Goal: Information Seeking & Learning: Learn about a topic

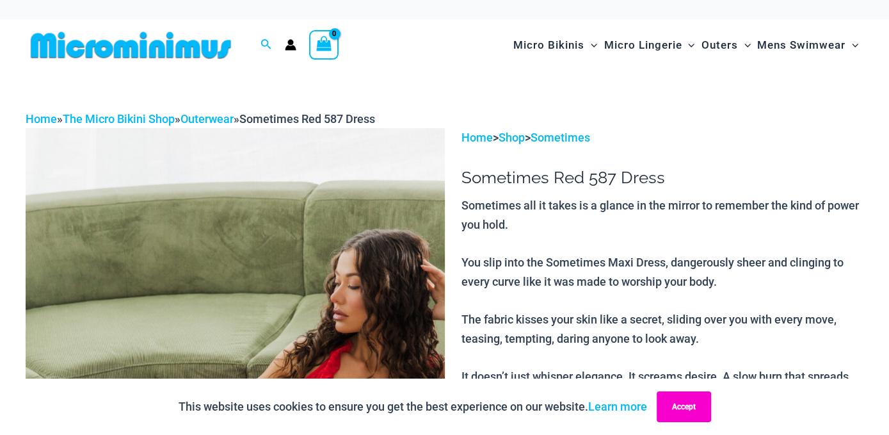
click at [694, 411] on button "Accept" at bounding box center [684, 406] width 54 height 31
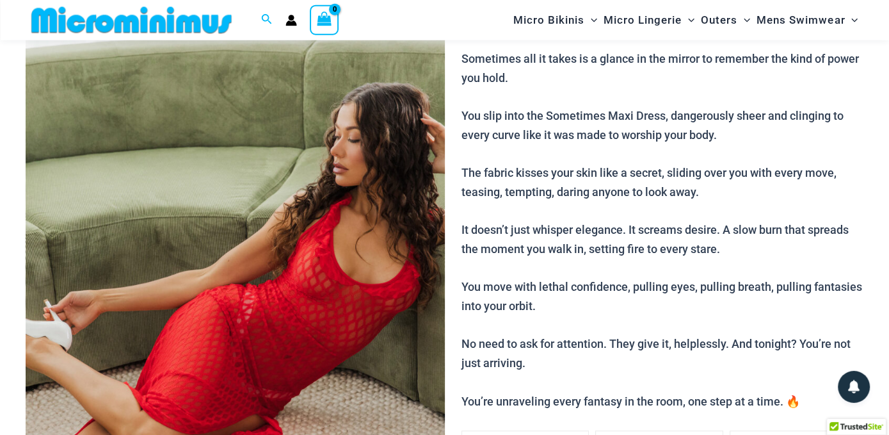
scroll to position [192, 0]
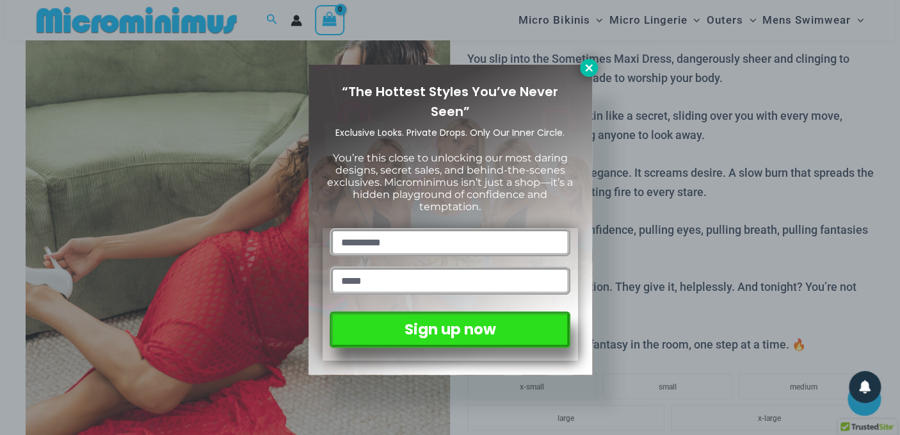
click at [585, 65] on icon at bounding box center [589, 68] width 12 height 12
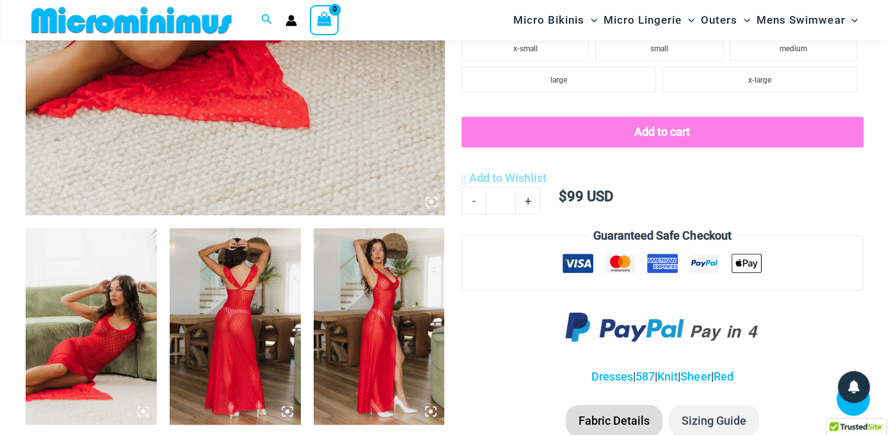
scroll to position [597, 0]
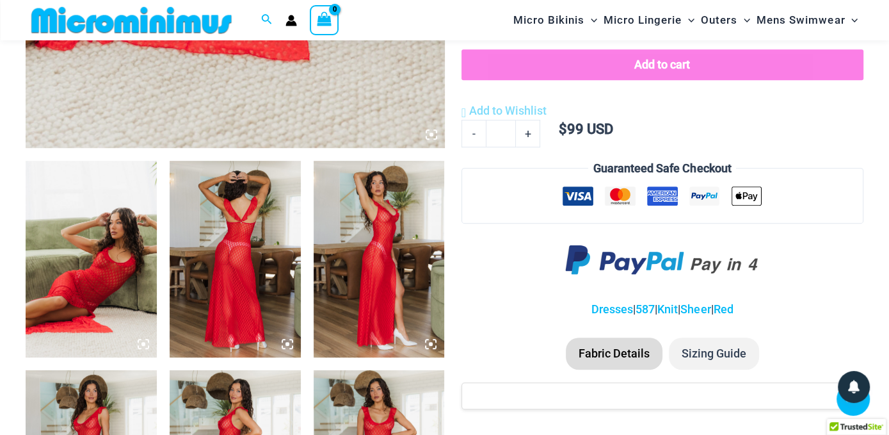
click at [380, 289] on img at bounding box center [379, 259] width 131 height 197
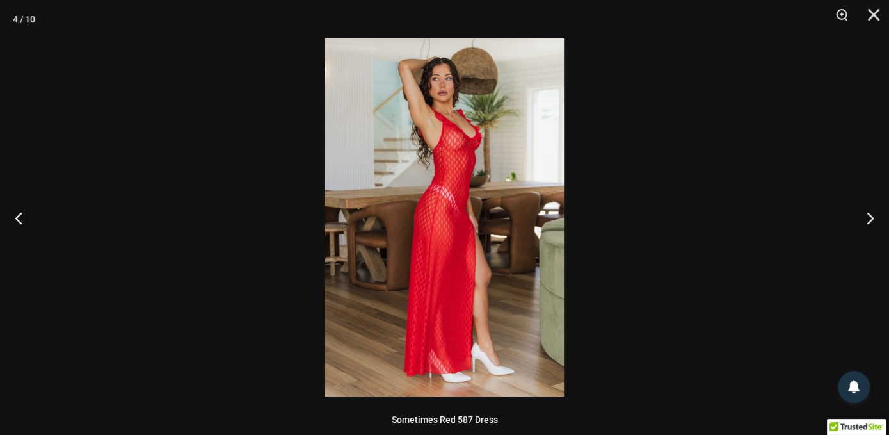
click at [474, 134] on img at bounding box center [444, 217] width 239 height 358
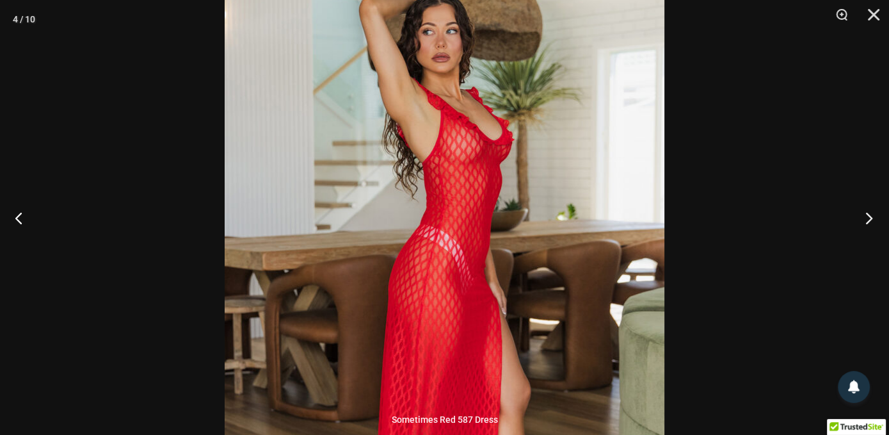
click at [867, 222] on button "Next" at bounding box center [865, 218] width 48 height 64
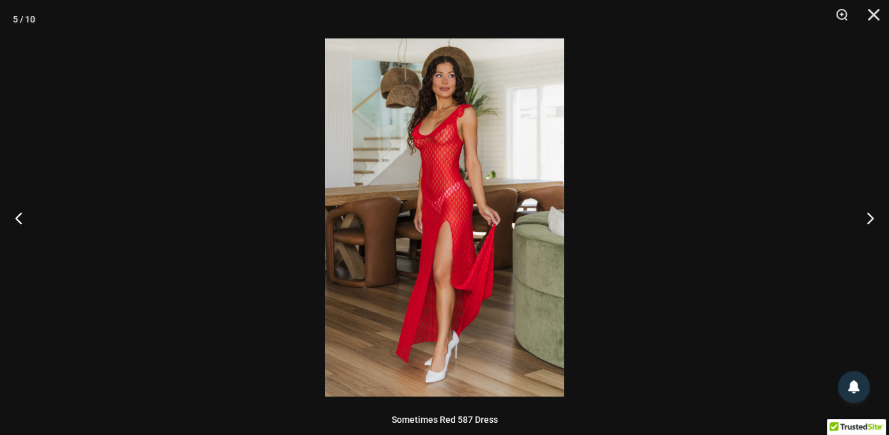
click at [462, 139] on img at bounding box center [444, 217] width 239 height 358
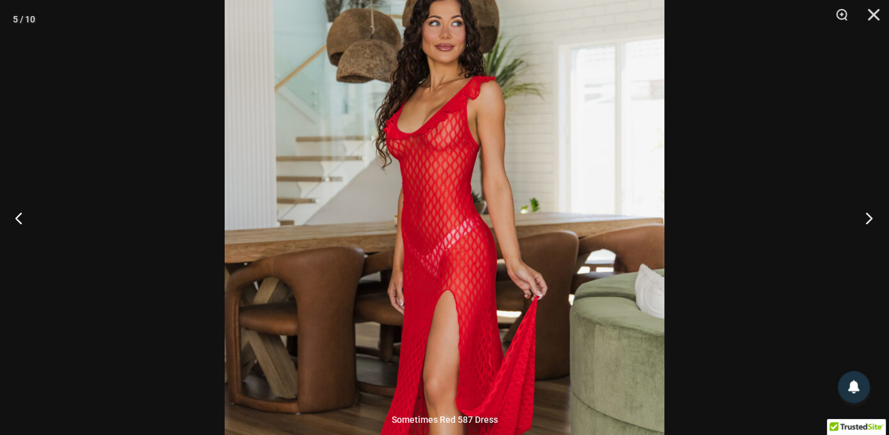
click at [867, 218] on button "Next" at bounding box center [865, 218] width 48 height 64
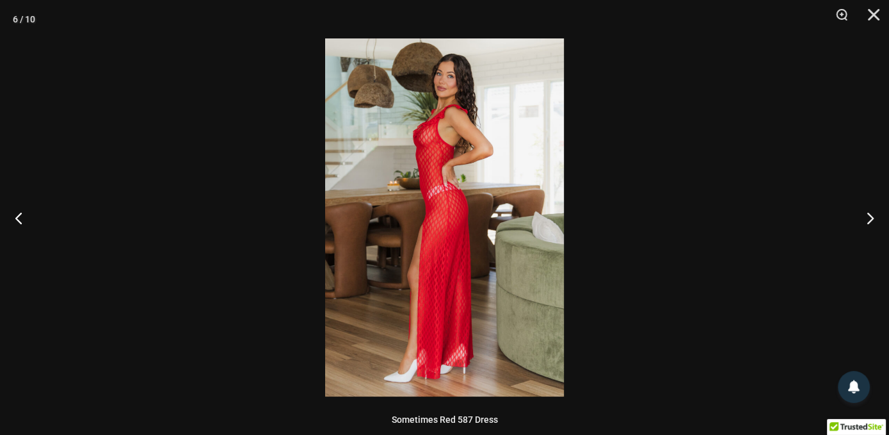
click at [493, 176] on img at bounding box center [444, 217] width 239 height 358
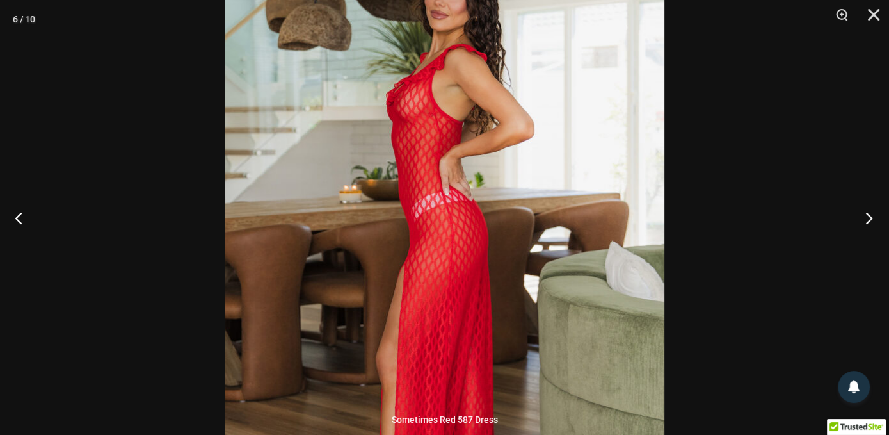
click at [869, 217] on button "Next" at bounding box center [865, 218] width 48 height 64
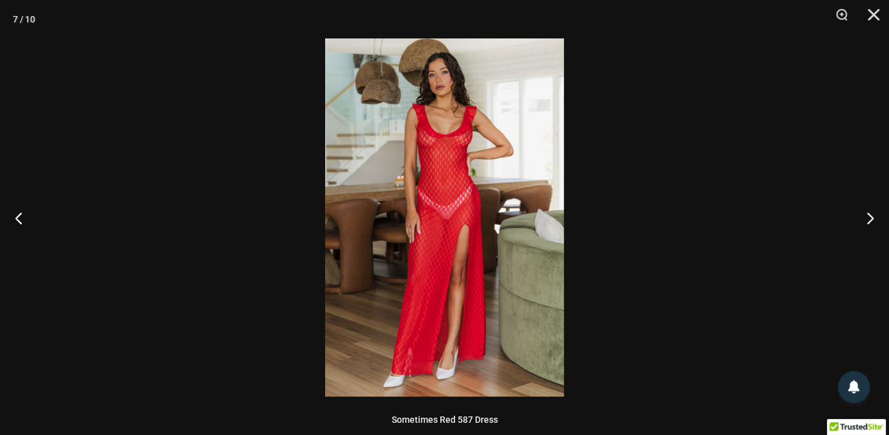
click at [453, 157] on img at bounding box center [444, 217] width 239 height 358
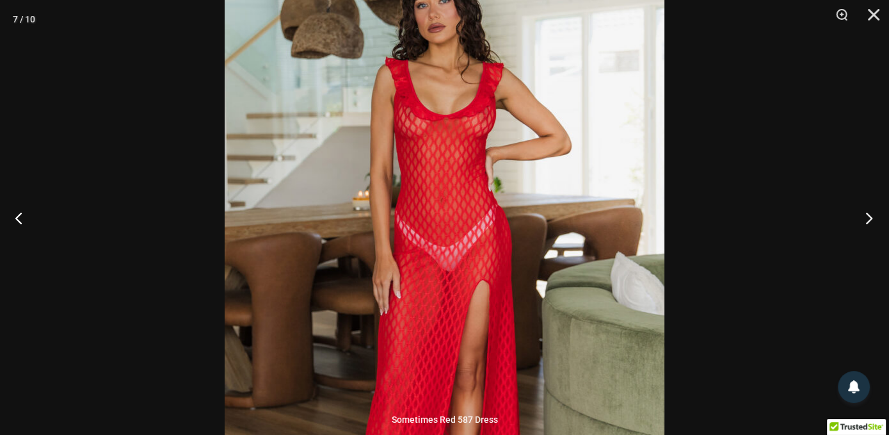
click at [870, 219] on button "Next" at bounding box center [865, 218] width 48 height 64
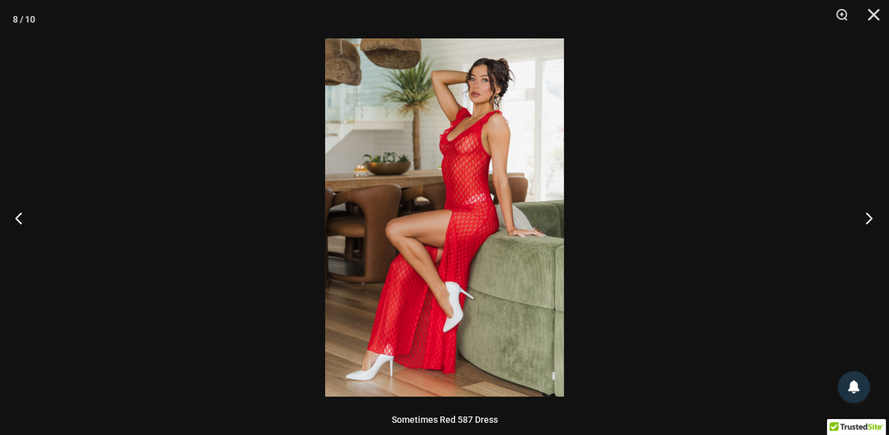
click at [870, 219] on button "Next" at bounding box center [865, 218] width 48 height 64
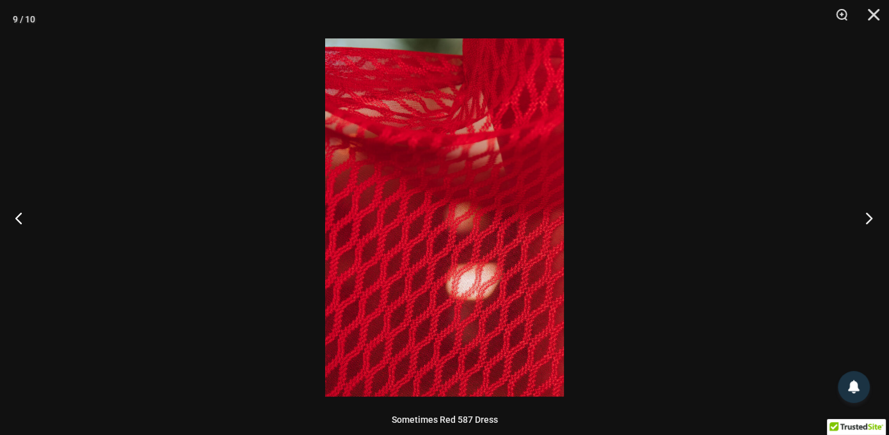
click at [870, 219] on button "Next" at bounding box center [865, 218] width 48 height 64
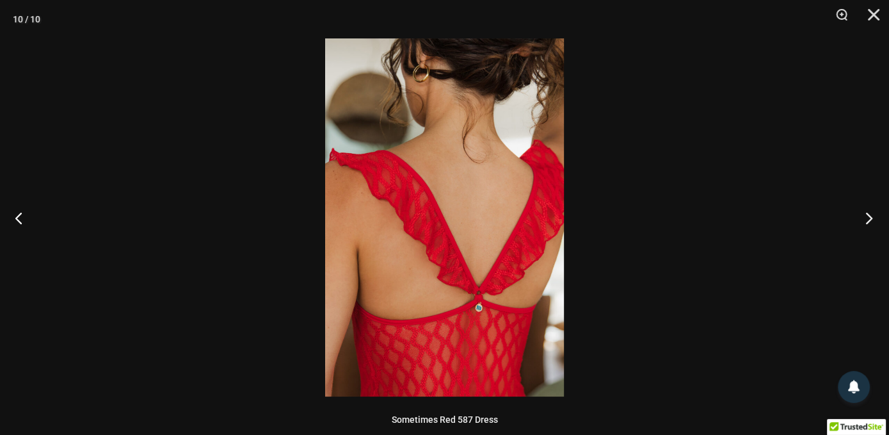
click at [870, 219] on button "Next" at bounding box center [865, 218] width 48 height 64
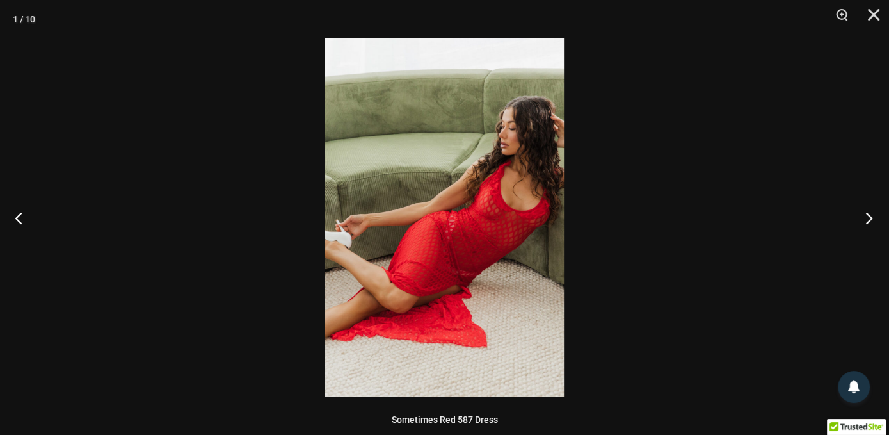
click at [870, 219] on button "Next" at bounding box center [865, 218] width 48 height 64
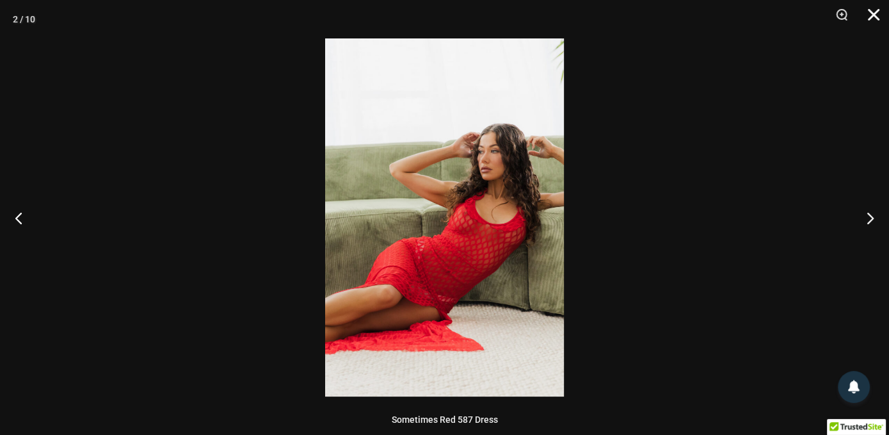
click at [871, 16] on button "Close" at bounding box center [869, 19] width 32 height 38
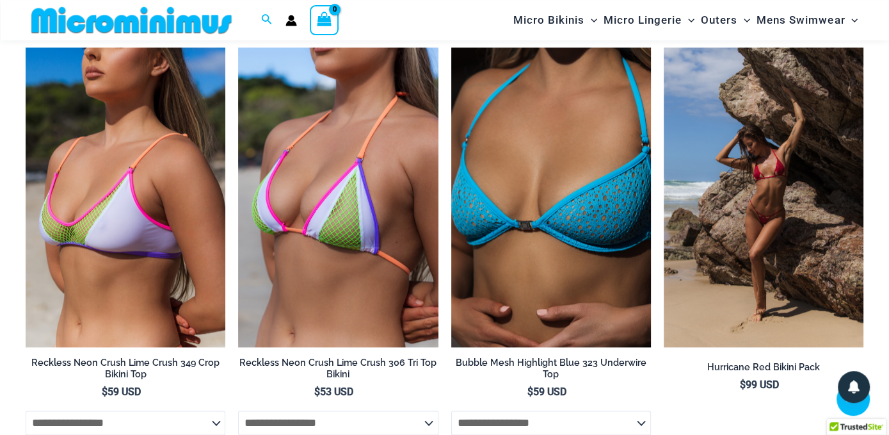
scroll to position [1409, 0]
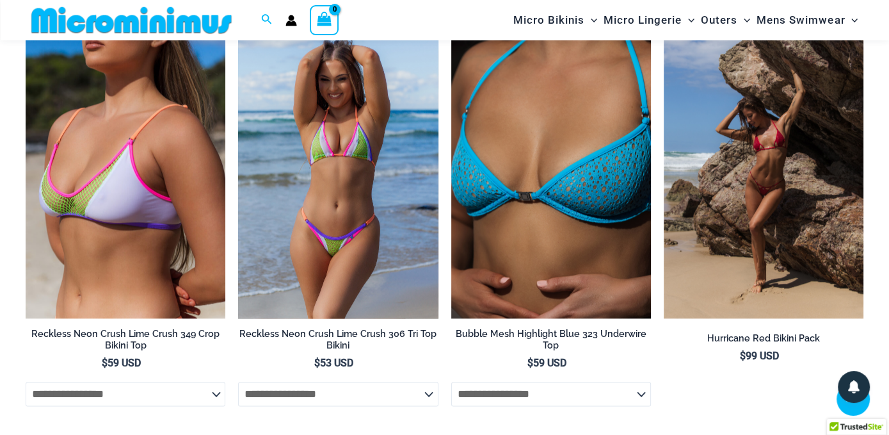
click at [289, 182] on img at bounding box center [338, 169] width 200 height 300
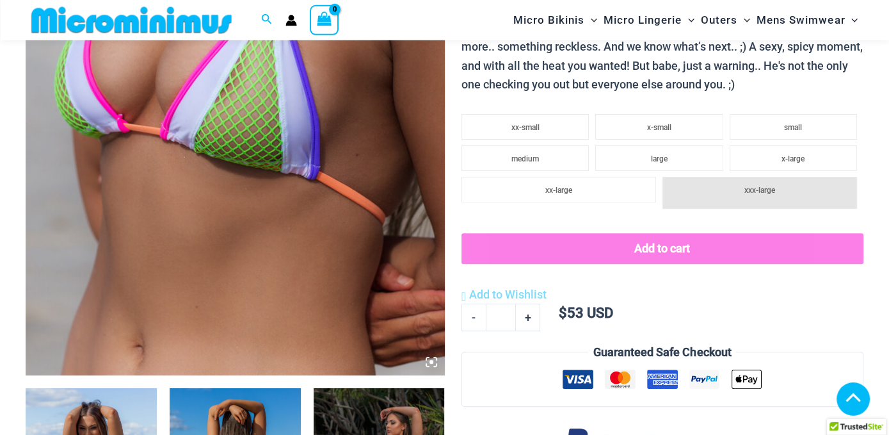
scroll to position [665, 0]
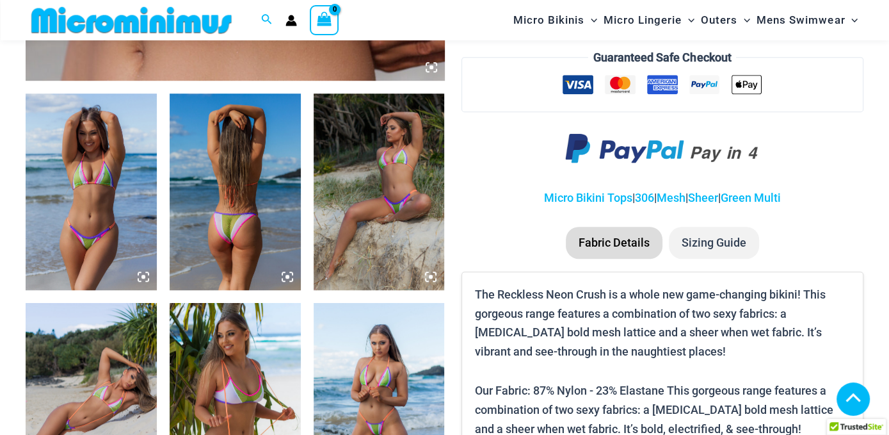
click at [99, 184] on img at bounding box center [91, 191] width 131 height 197
click at [147, 275] on icon at bounding box center [144, 277] width 12 height 12
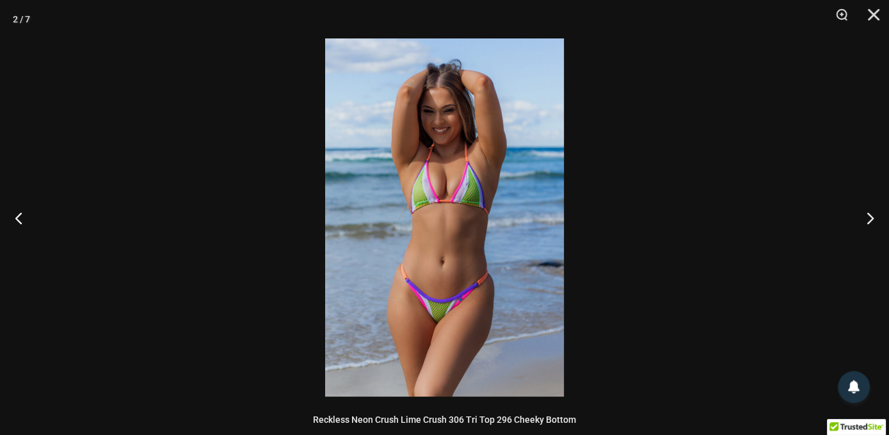
click at [508, 234] on img at bounding box center [444, 217] width 239 height 358
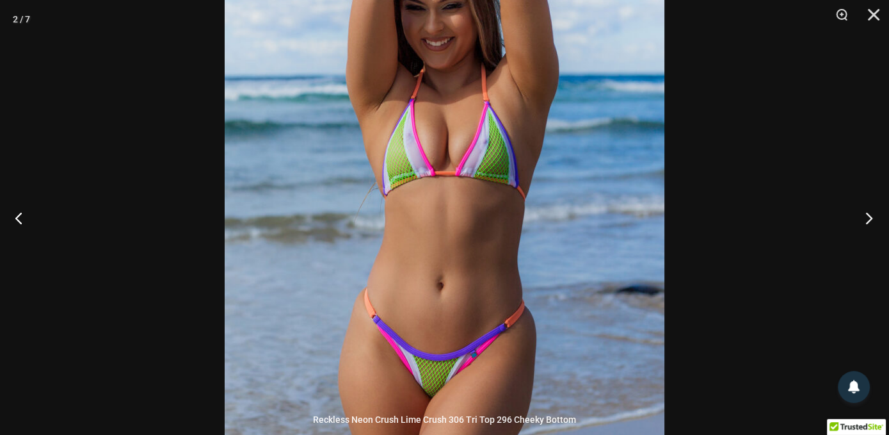
click at [869, 222] on button "Next" at bounding box center [865, 218] width 48 height 64
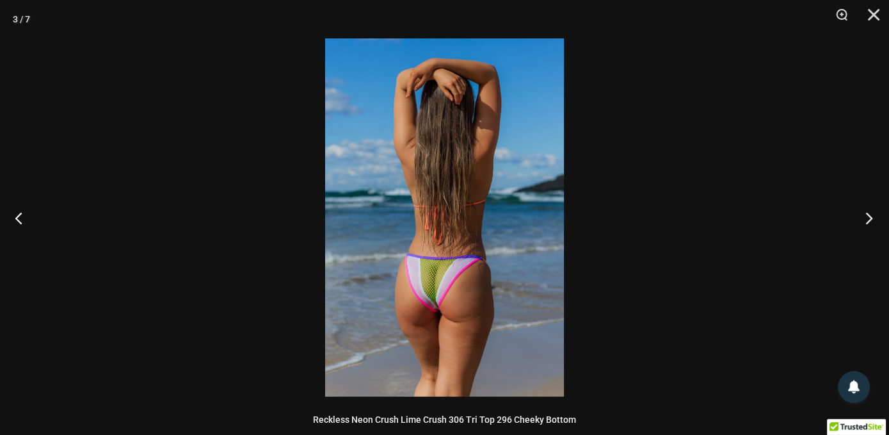
click at [869, 222] on button "Next" at bounding box center [865, 218] width 48 height 64
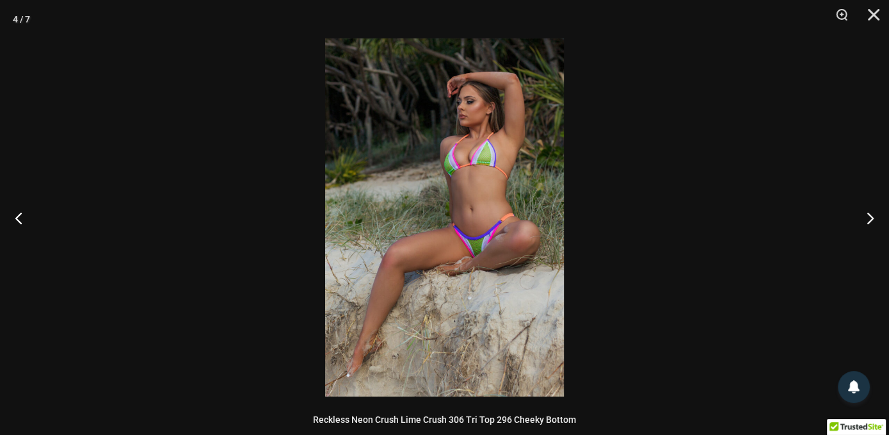
click at [475, 242] on img at bounding box center [444, 217] width 239 height 358
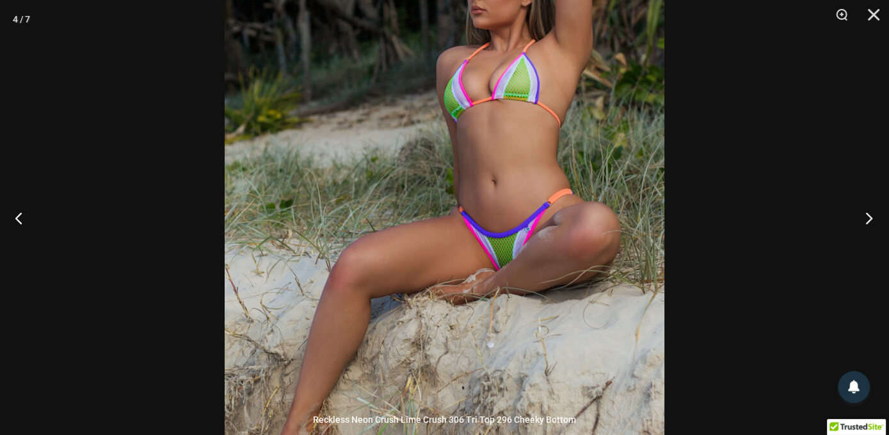
click at [858, 219] on button "Next" at bounding box center [865, 218] width 48 height 64
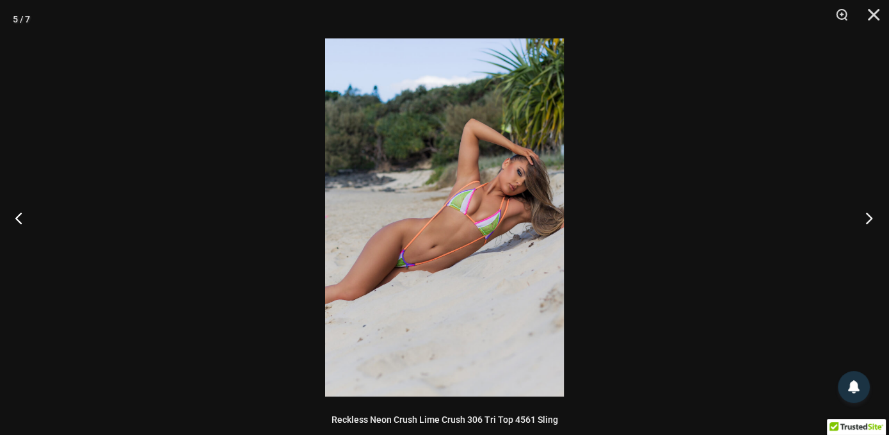
click at [858, 219] on button "Next" at bounding box center [865, 218] width 48 height 64
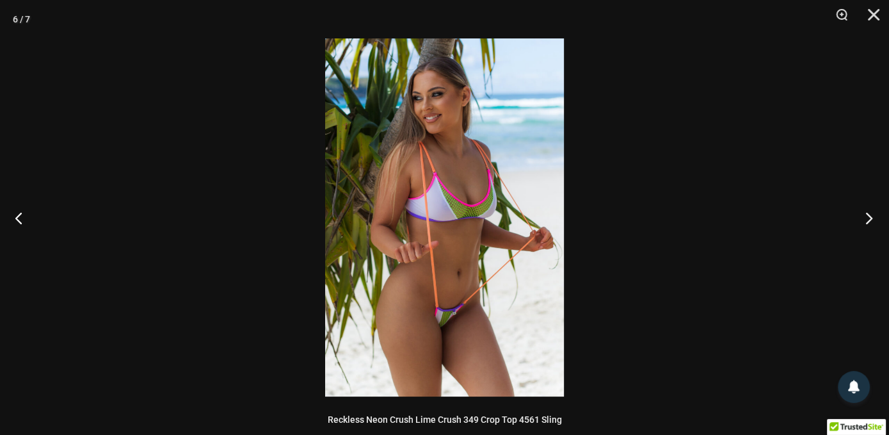
click at [858, 219] on button "Next" at bounding box center [865, 218] width 48 height 64
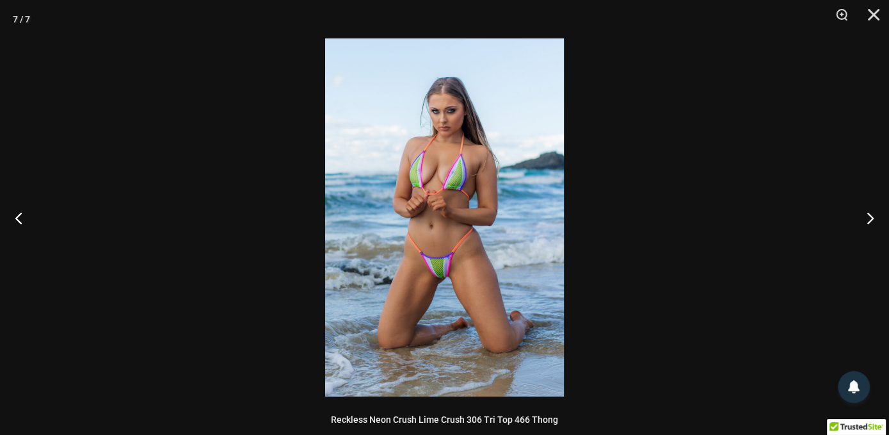
click at [408, 274] on img at bounding box center [444, 217] width 239 height 358
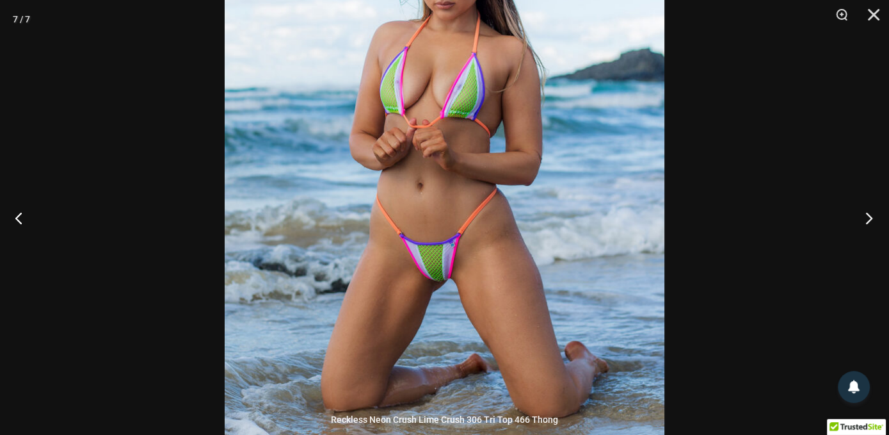
click at [869, 219] on button "Next" at bounding box center [865, 218] width 48 height 64
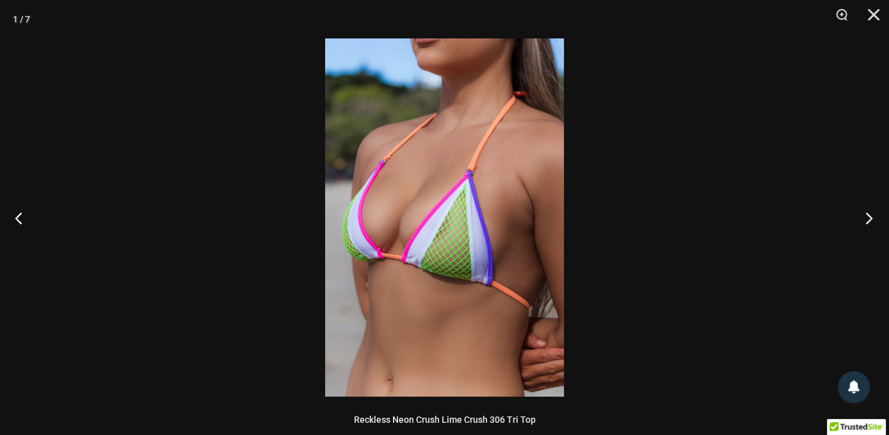
click at [869, 219] on button "Next" at bounding box center [865, 218] width 48 height 64
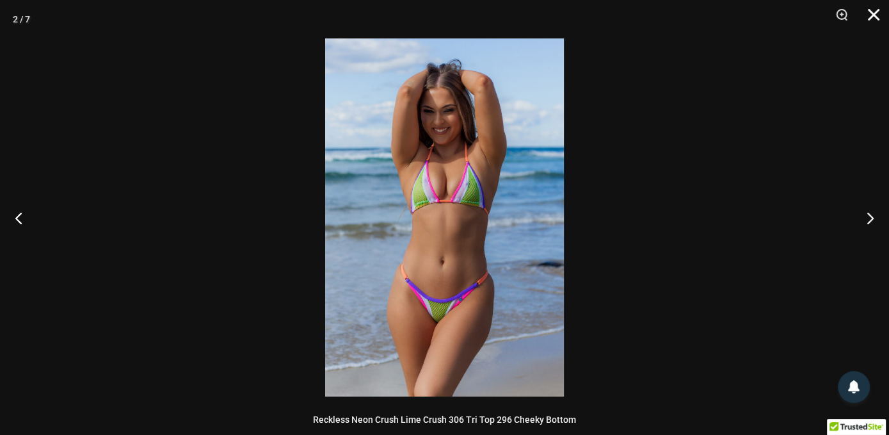
click at [867, 12] on button "Close" at bounding box center [869, 19] width 32 height 38
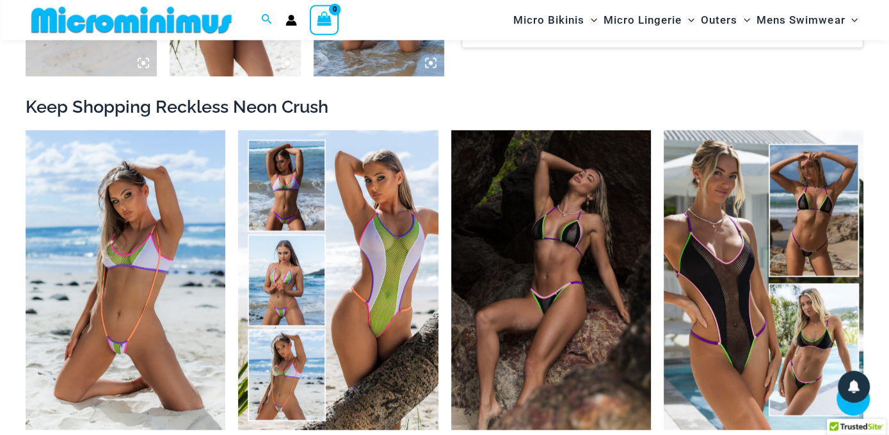
scroll to position [1070, 0]
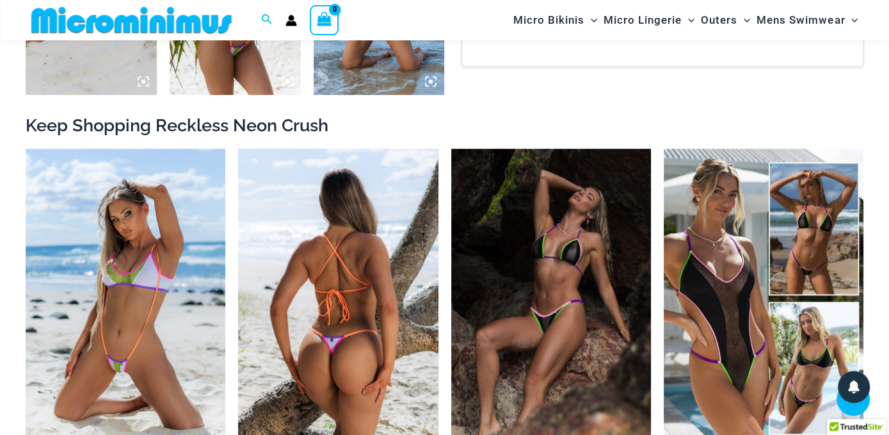
click at [423, 360] on img at bounding box center [338, 299] width 200 height 300
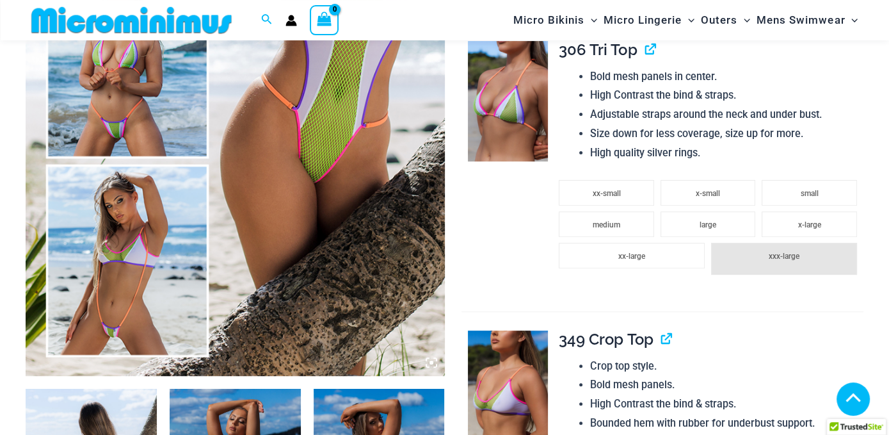
scroll to position [462, 0]
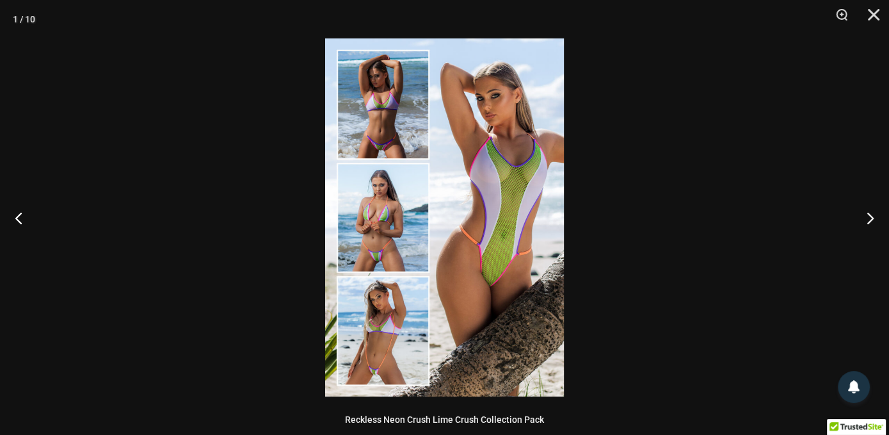
click at [363, 324] on img at bounding box center [444, 217] width 239 height 358
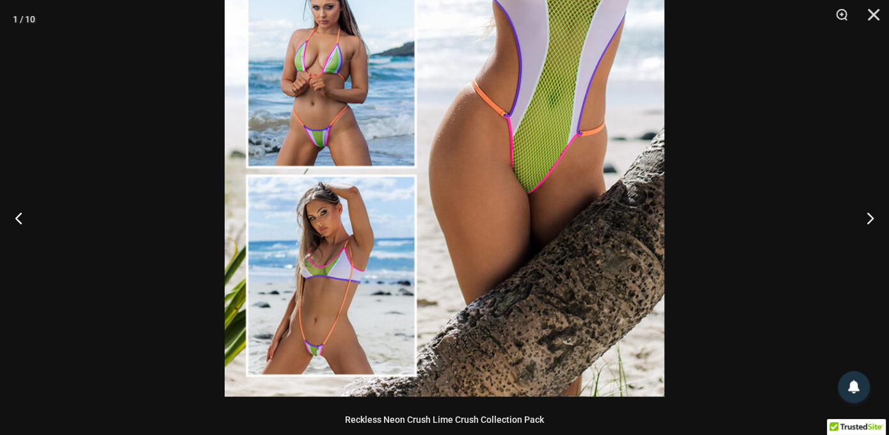
click at [364, 323] on img at bounding box center [445, 66] width 440 height 659
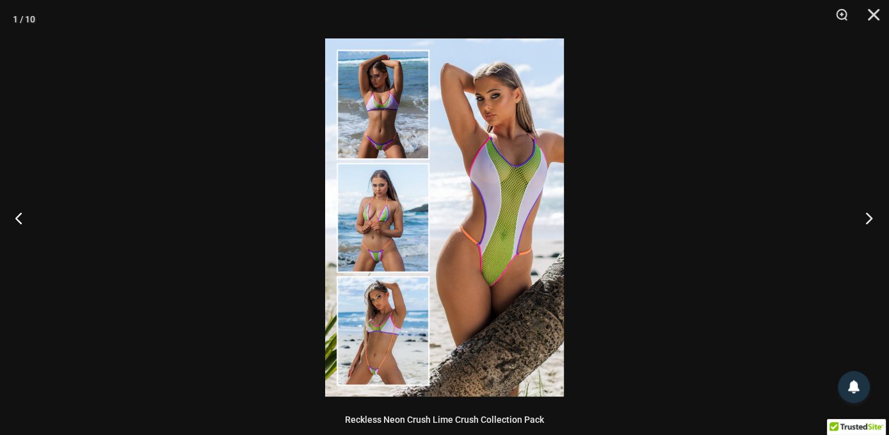
click at [866, 222] on button "Next" at bounding box center [865, 218] width 48 height 64
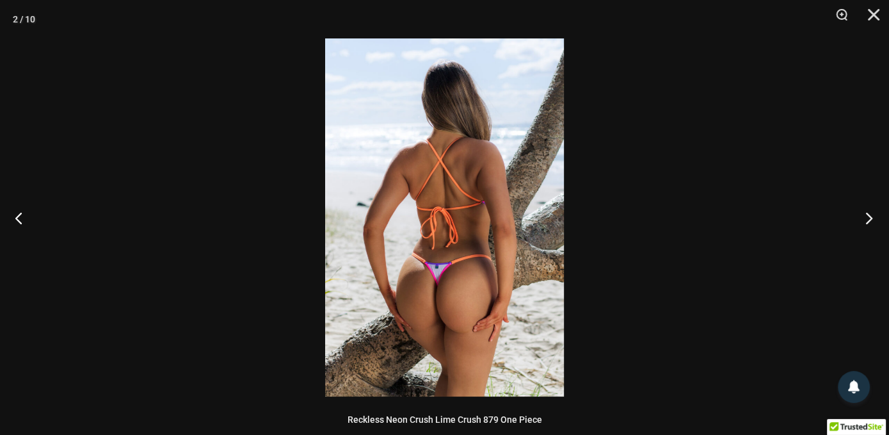
click at [866, 222] on button "Next" at bounding box center [865, 218] width 48 height 64
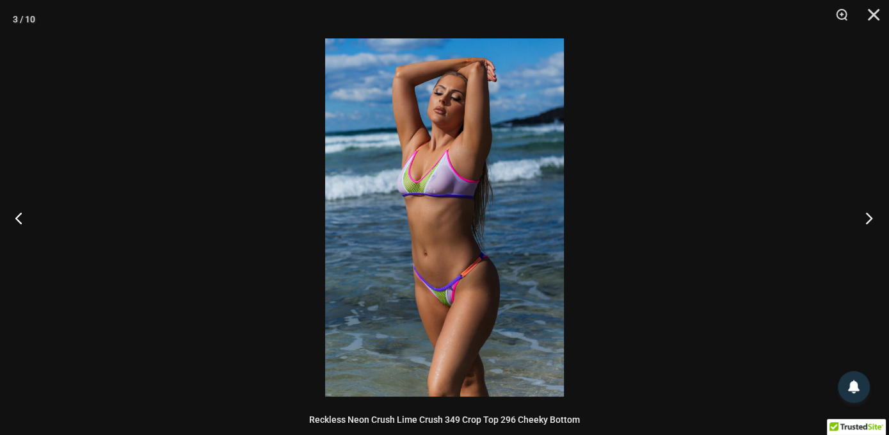
click at [866, 222] on button "Next" at bounding box center [865, 218] width 48 height 64
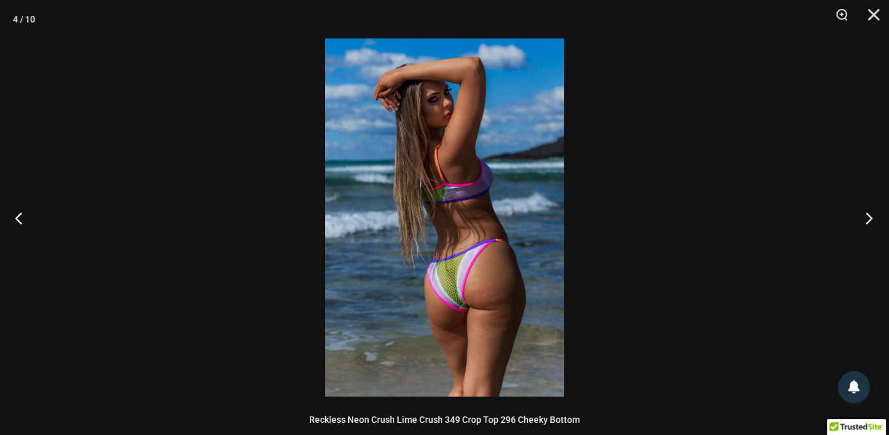
click at [866, 222] on button "Next" at bounding box center [865, 218] width 48 height 64
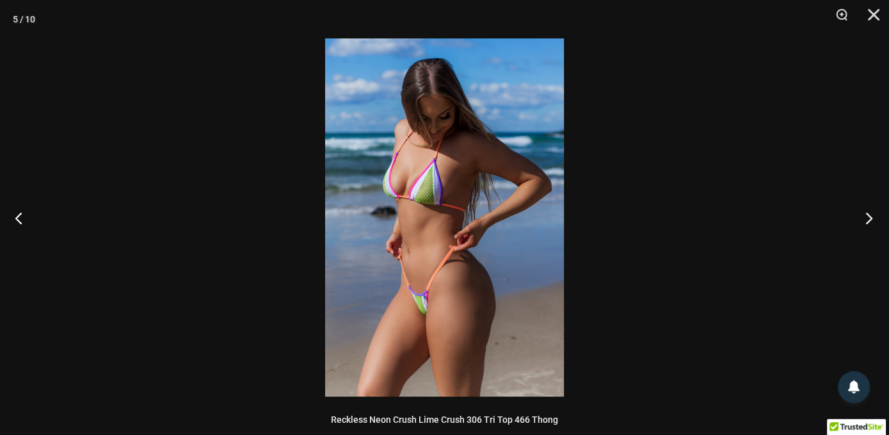
click at [866, 222] on button "Next" at bounding box center [865, 218] width 48 height 64
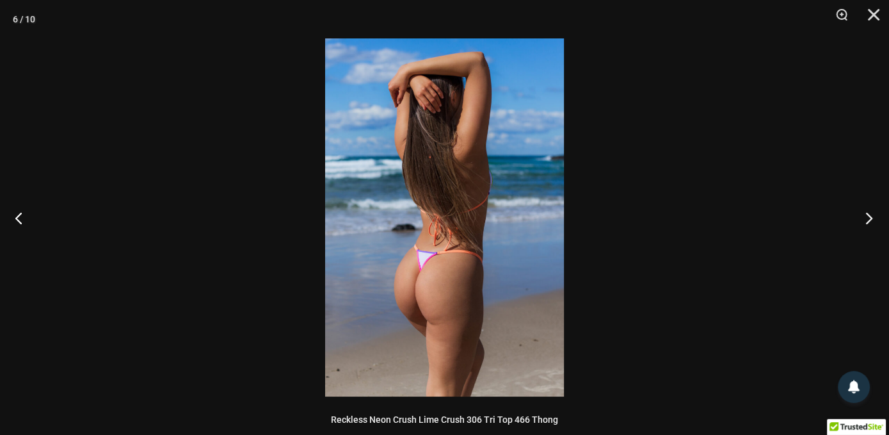
click at [866, 222] on button "Next" at bounding box center [865, 218] width 48 height 64
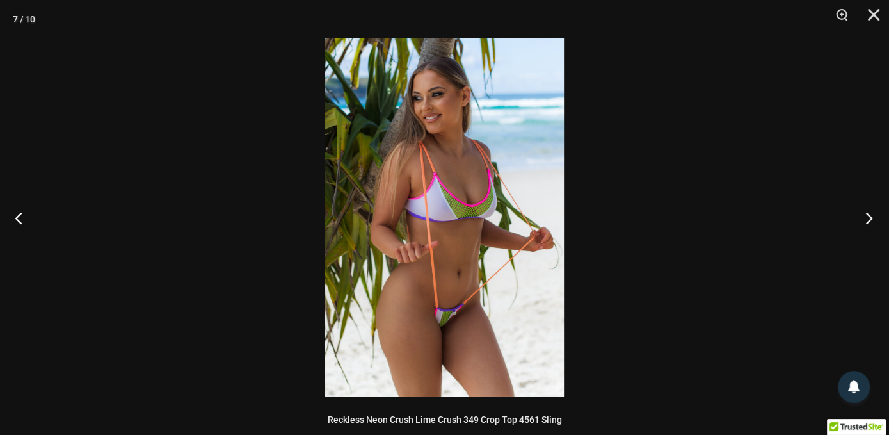
click at [860, 223] on button "Next" at bounding box center [865, 218] width 48 height 64
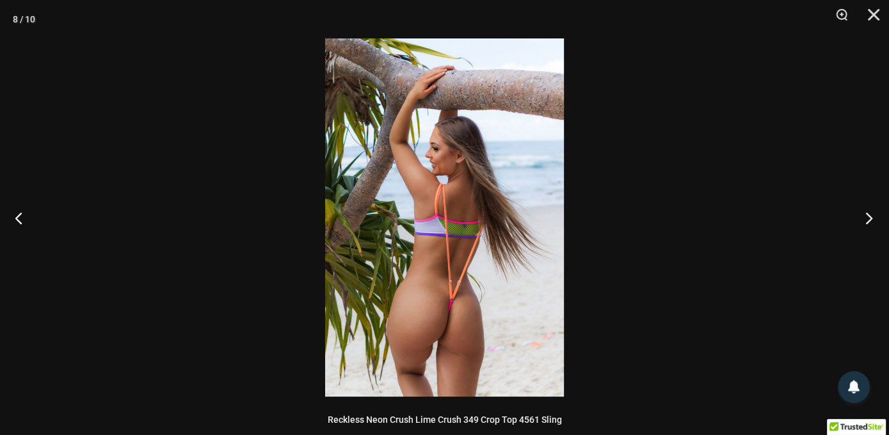
click at [859, 223] on button "Next" at bounding box center [865, 218] width 48 height 64
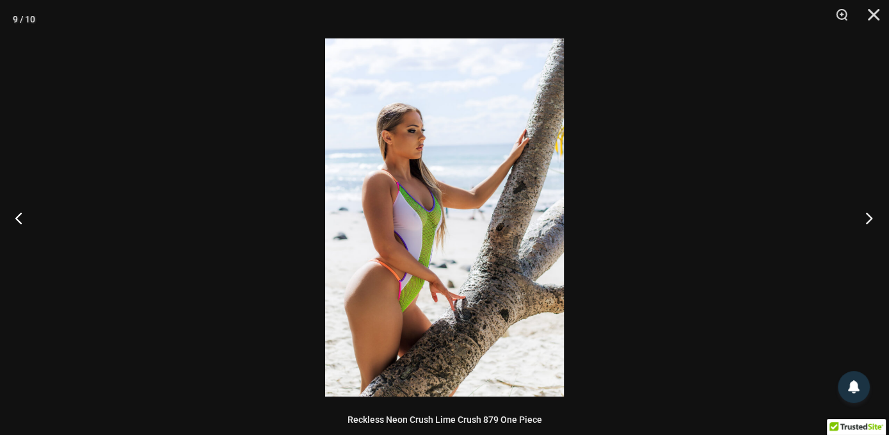
click at [859, 223] on button "Next" at bounding box center [865, 218] width 48 height 64
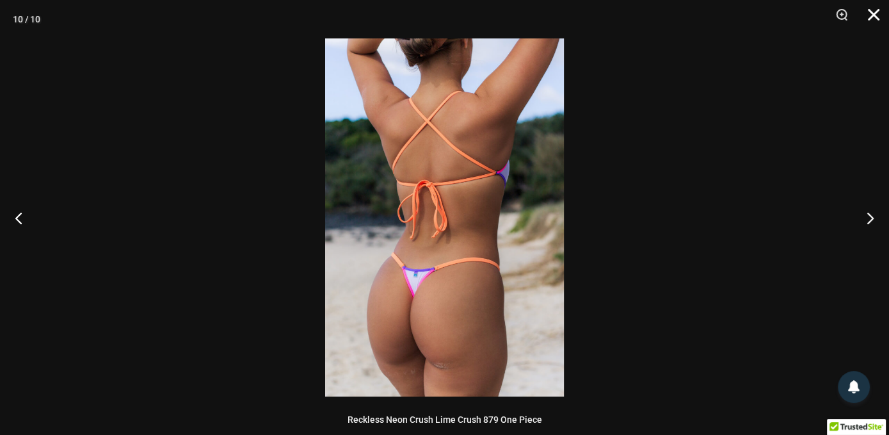
click at [870, 17] on button "Close" at bounding box center [869, 19] width 32 height 38
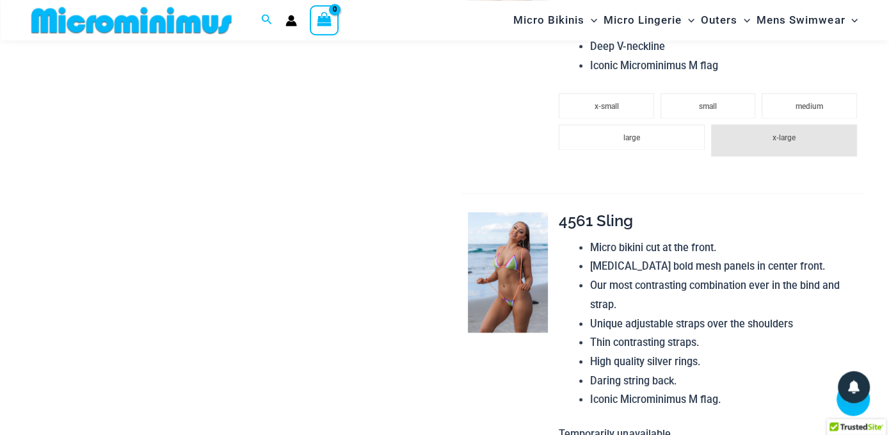
scroll to position [1611, 0]
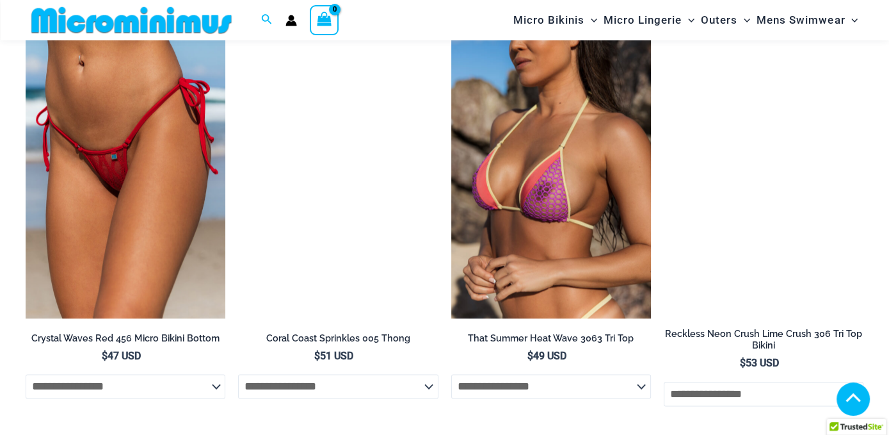
scroll to position [1409, 0]
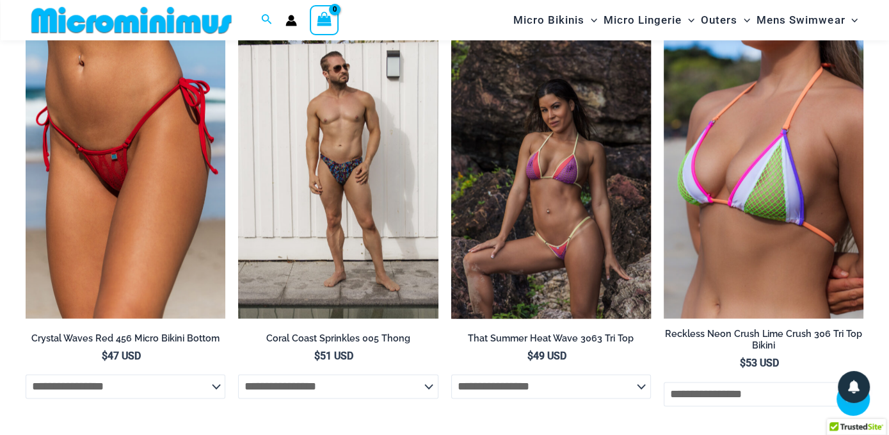
click at [544, 286] on img at bounding box center [551, 169] width 200 height 300
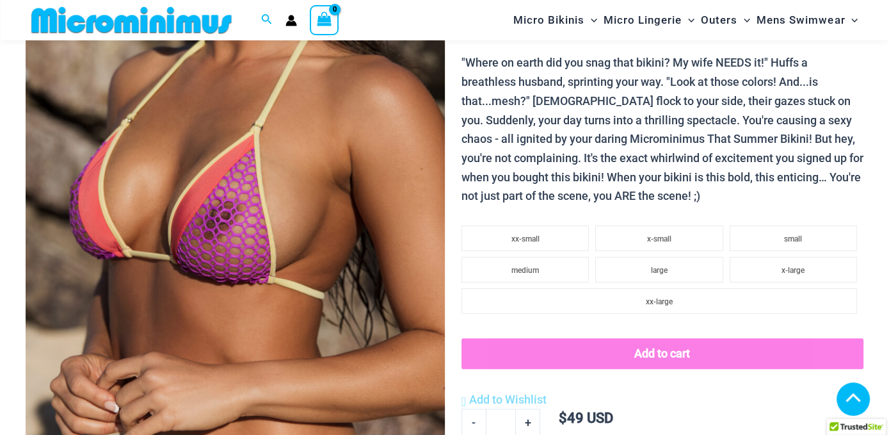
scroll to position [529, 0]
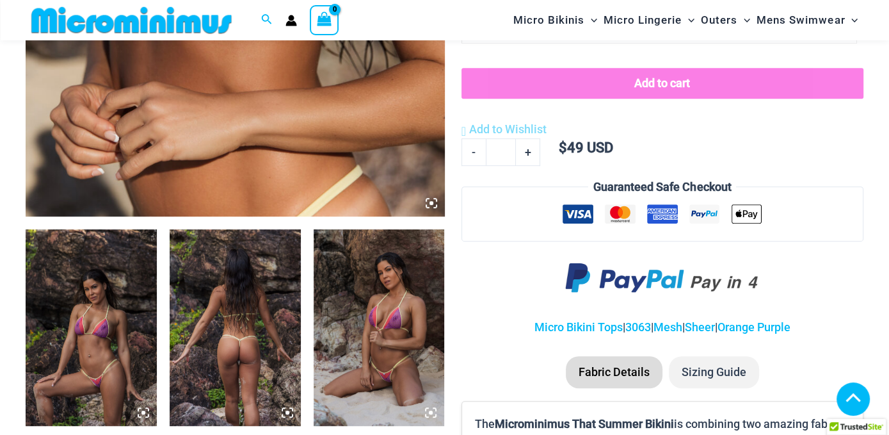
click at [382, 392] on img at bounding box center [379, 327] width 131 height 197
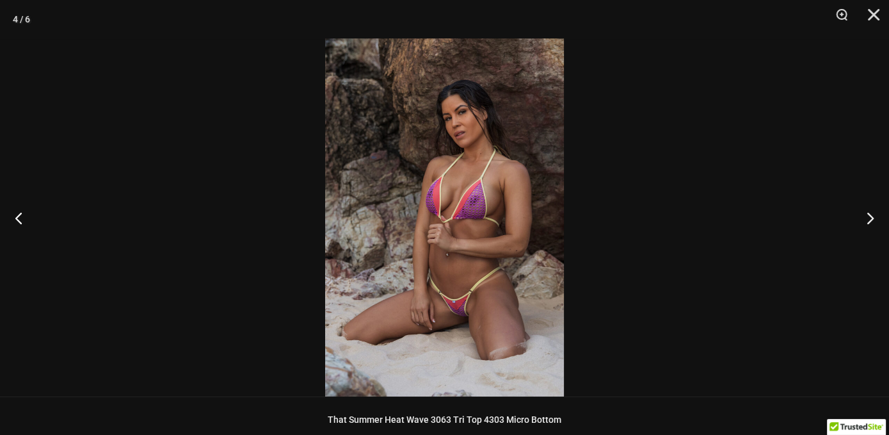
click at [446, 332] on img at bounding box center [444, 217] width 239 height 358
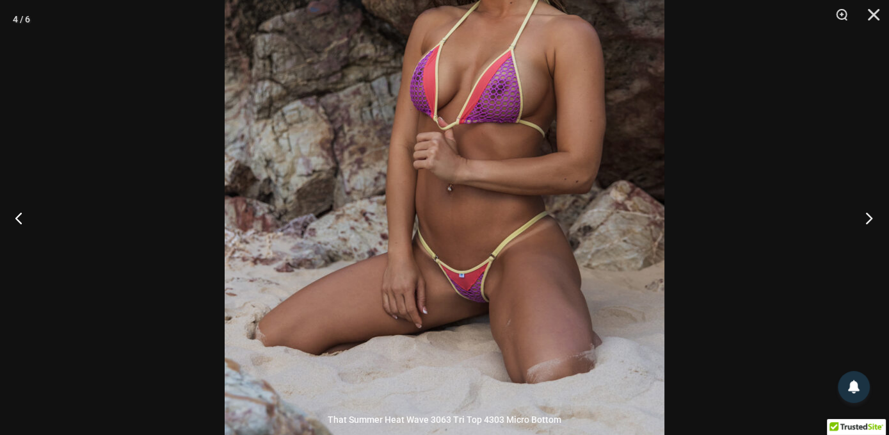
click at [867, 219] on button "Next" at bounding box center [865, 218] width 48 height 64
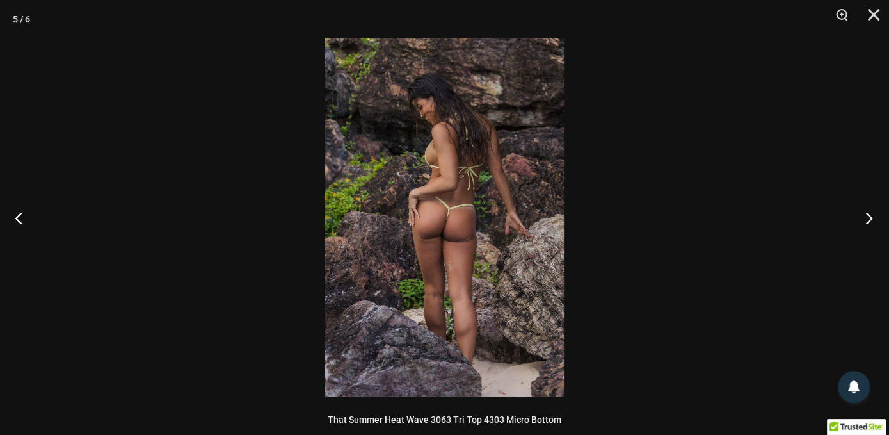
click at [867, 219] on button "Next" at bounding box center [865, 218] width 48 height 64
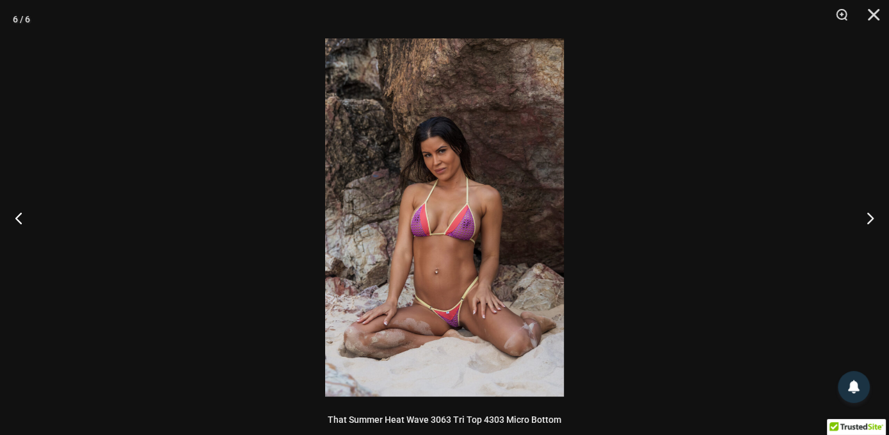
click at [491, 337] on img at bounding box center [444, 217] width 239 height 358
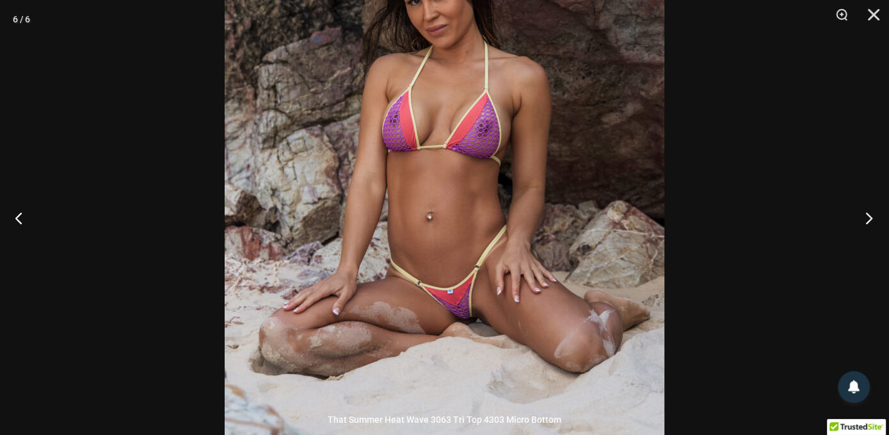
click at [867, 222] on button "Next" at bounding box center [865, 218] width 48 height 64
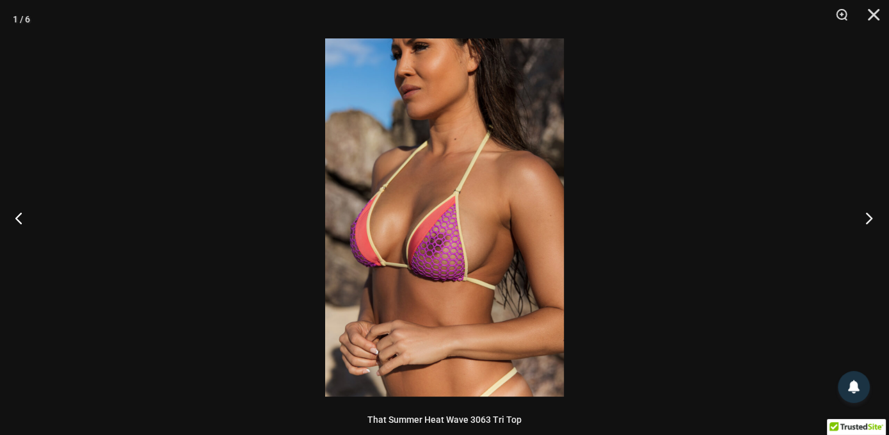
click at [867, 222] on button "Next" at bounding box center [865, 218] width 48 height 64
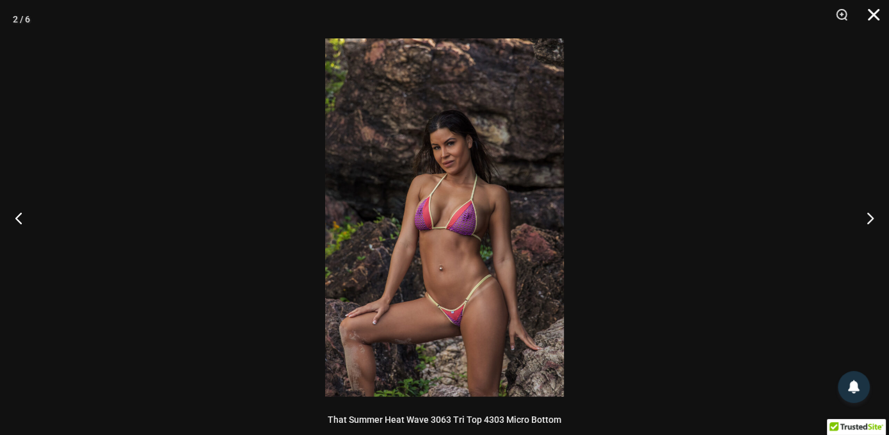
click at [875, 19] on button "Close" at bounding box center [869, 19] width 32 height 38
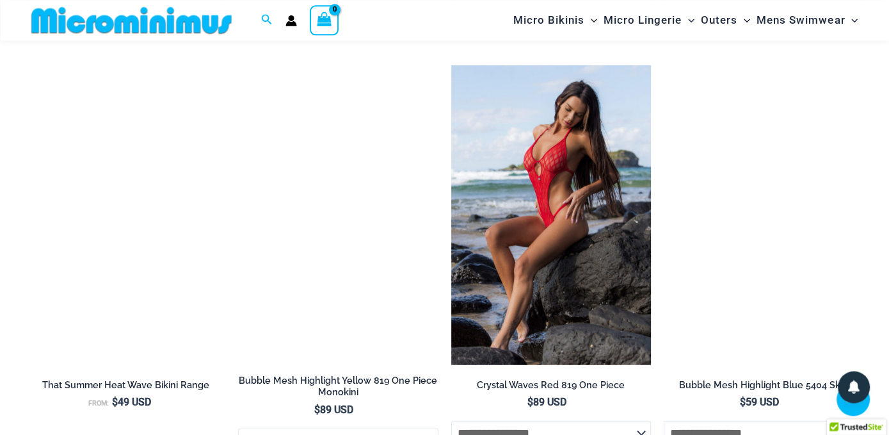
scroll to position [3504, 0]
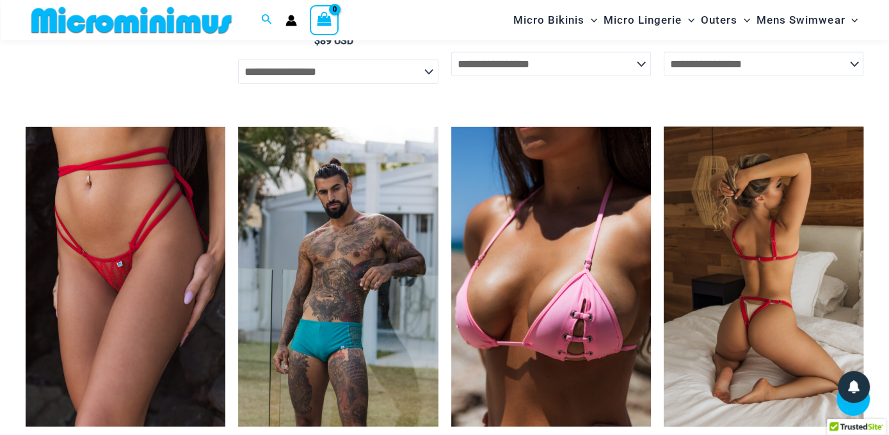
click at [720, 313] on img at bounding box center [764, 277] width 200 height 300
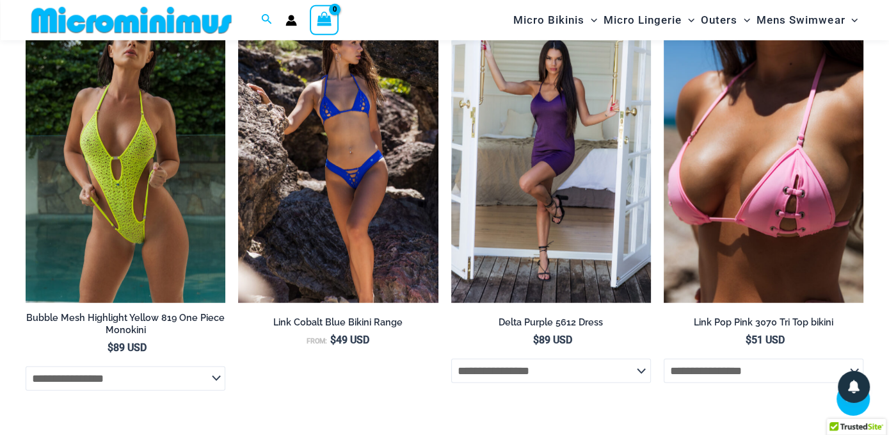
scroll to position [3504, 0]
